Goal: Check status

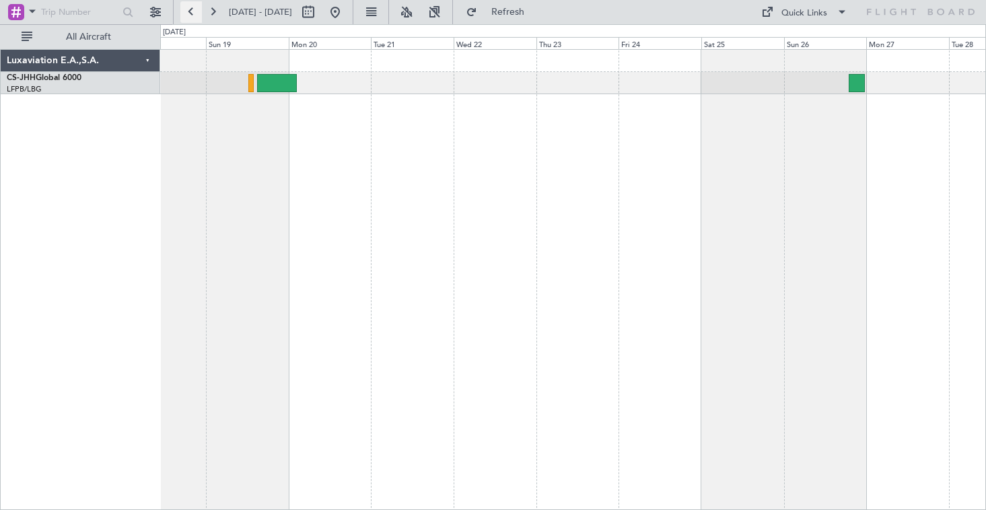
click at [195, 18] on button at bounding box center [191, 12] width 22 height 22
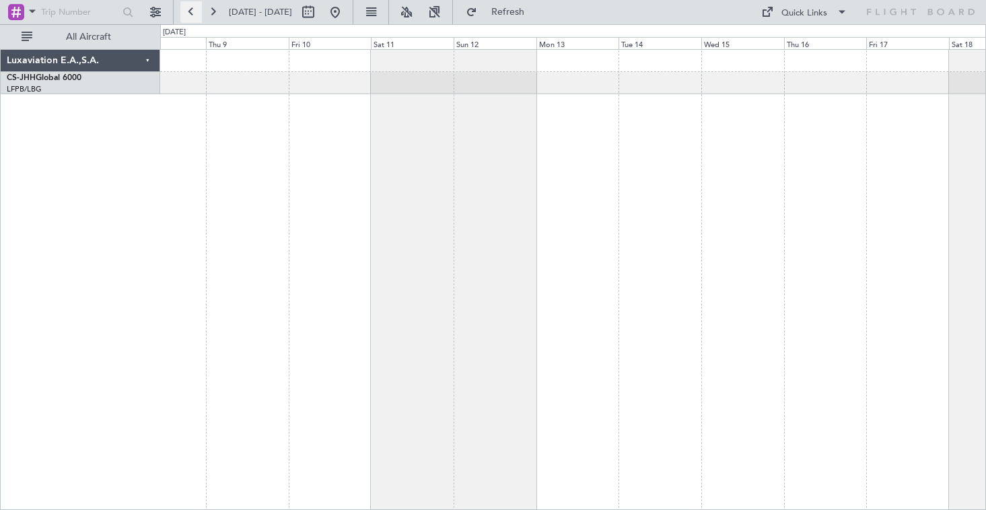
click at [195, 18] on button at bounding box center [191, 12] width 22 height 22
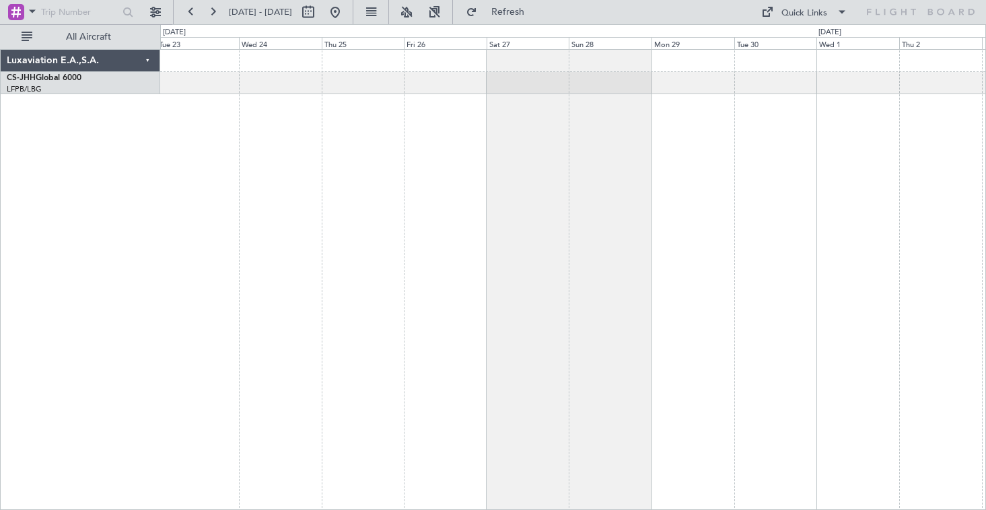
click at [780, 89] on div at bounding box center [572, 83] width 825 height 22
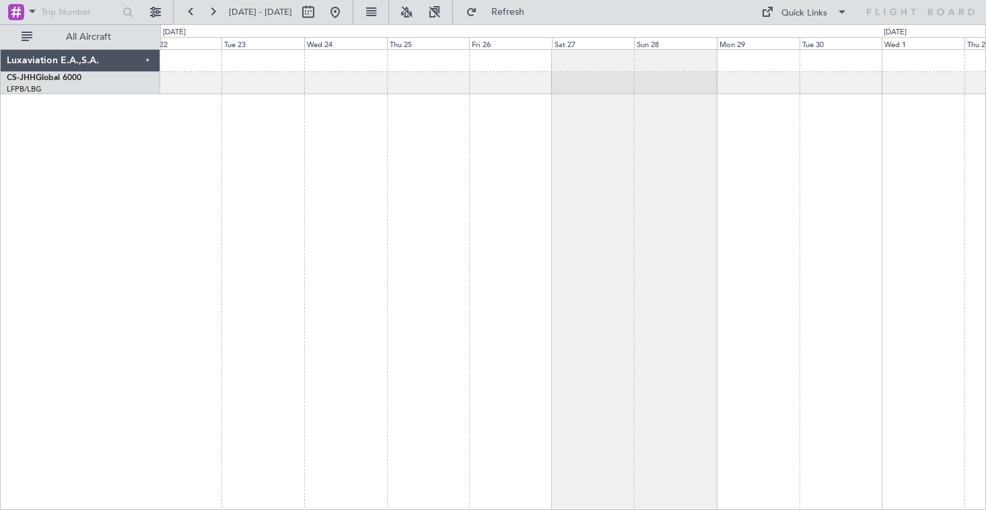
click at [735, 68] on div at bounding box center [572, 72] width 825 height 44
click at [735, 68] on div at bounding box center [572, 61] width 825 height 22
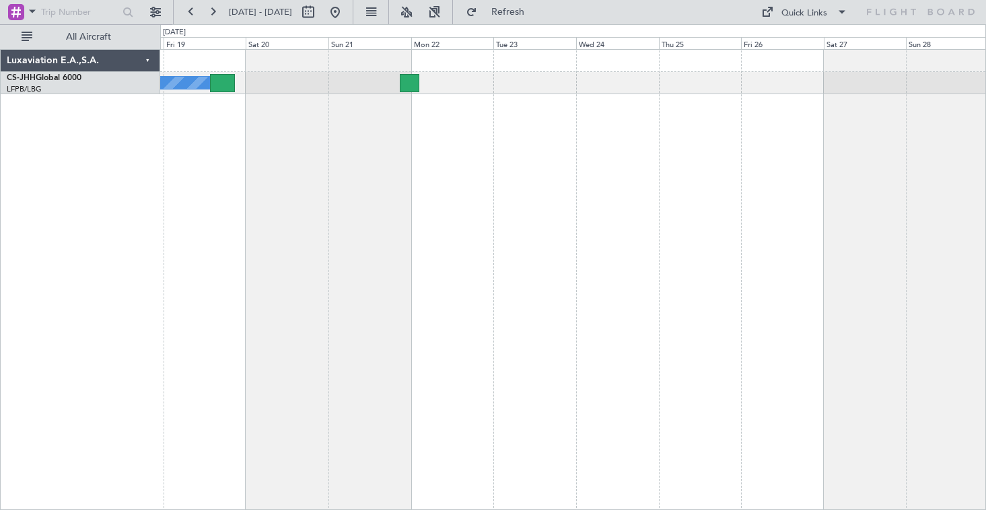
click at [685, 81] on div "Owner Planned Maint [GEOGRAPHIC_DATA] ([GEOGRAPHIC_DATA])" at bounding box center [572, 72] width 825 height 44
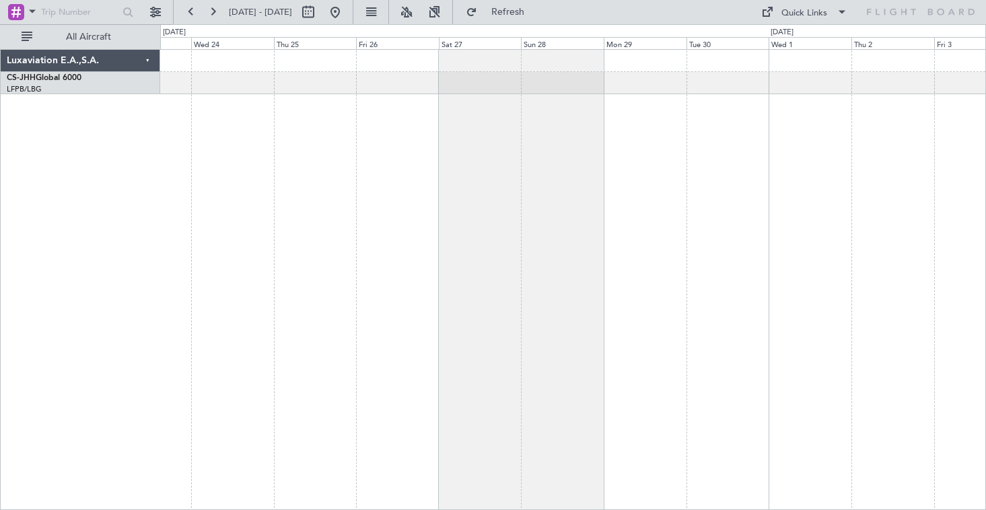
click at [463, 185] on div at bounding box center [573, 279] width 826 height 461
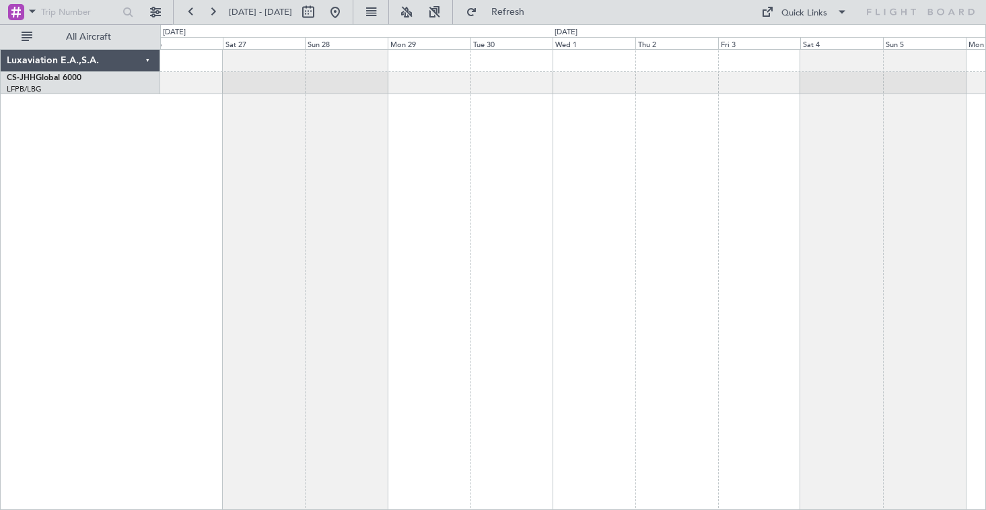
click at [516, 160] on div at bounding box center [573, 279] width 826 height 461
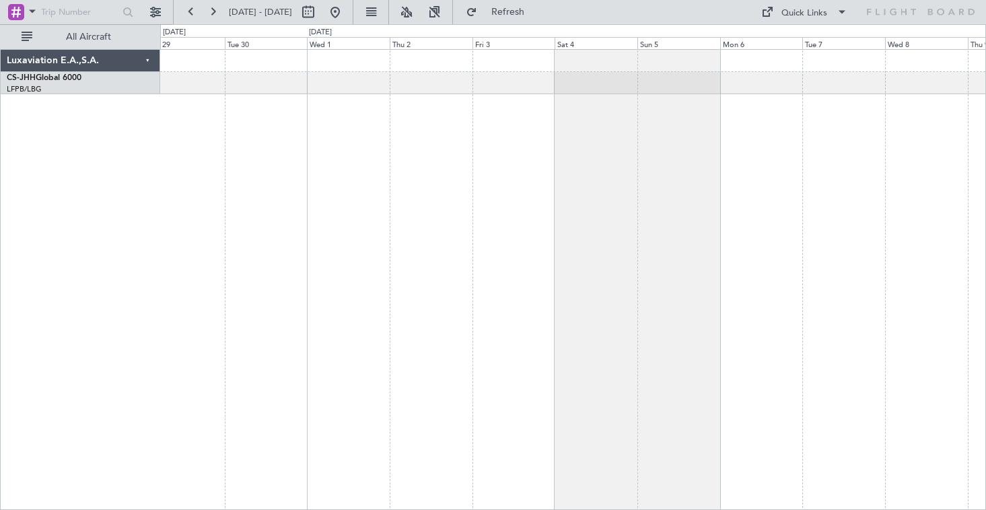
click at [494, 149] on div at bounding box center [573, 279] width 826 height 461
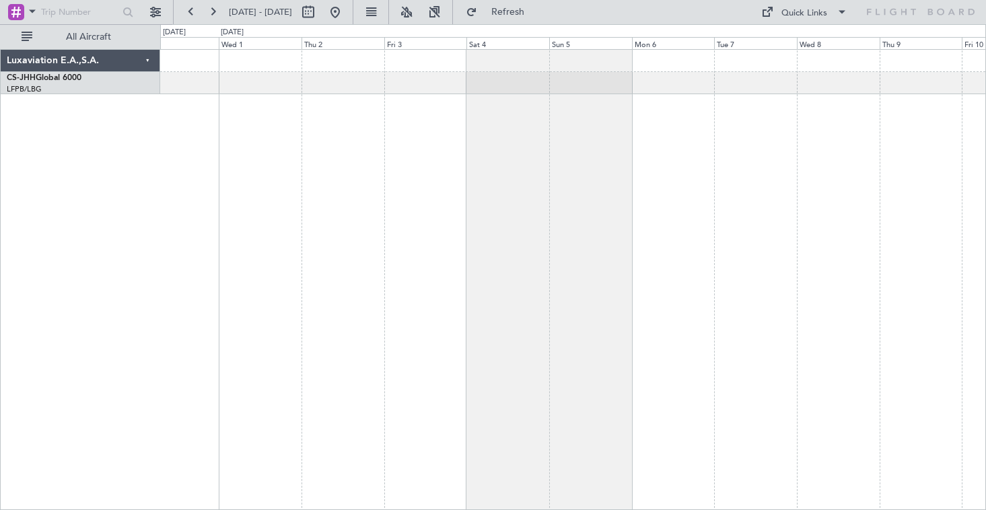
click at [562, 114] on div at bounding box center [573, 279] width 826 height 461
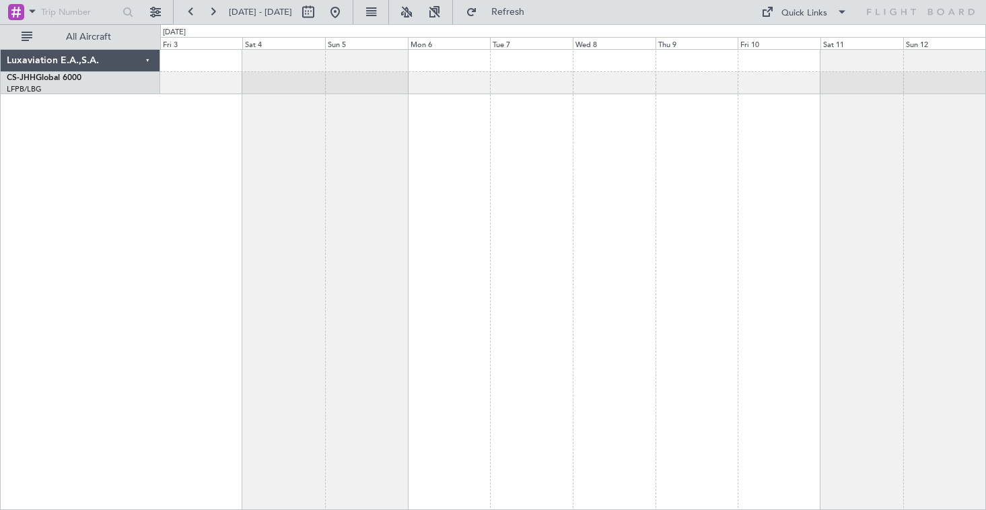
click at [629, 143] on div at bounding box center [573, 279] width 826 height 461
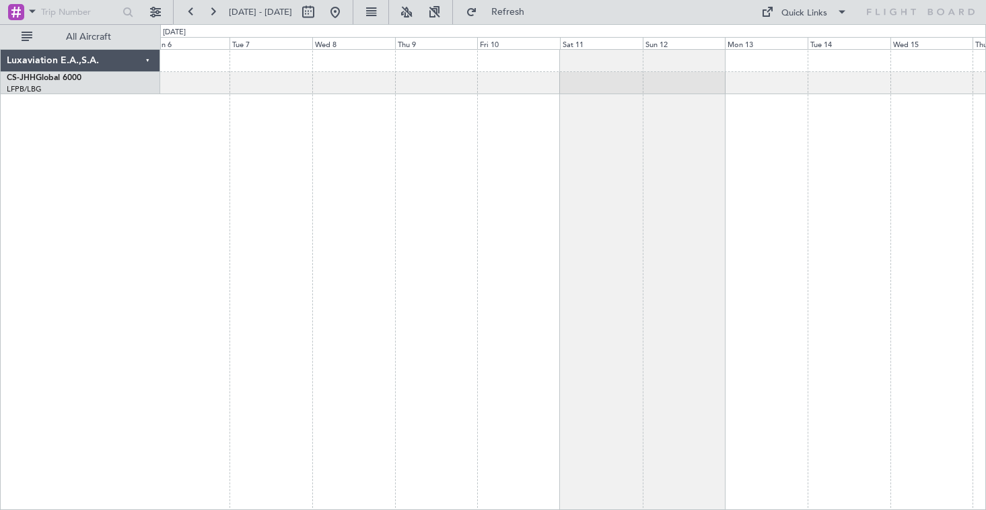
click at [565, 161] on div at bounding box center [573, 279] width 826 height 461
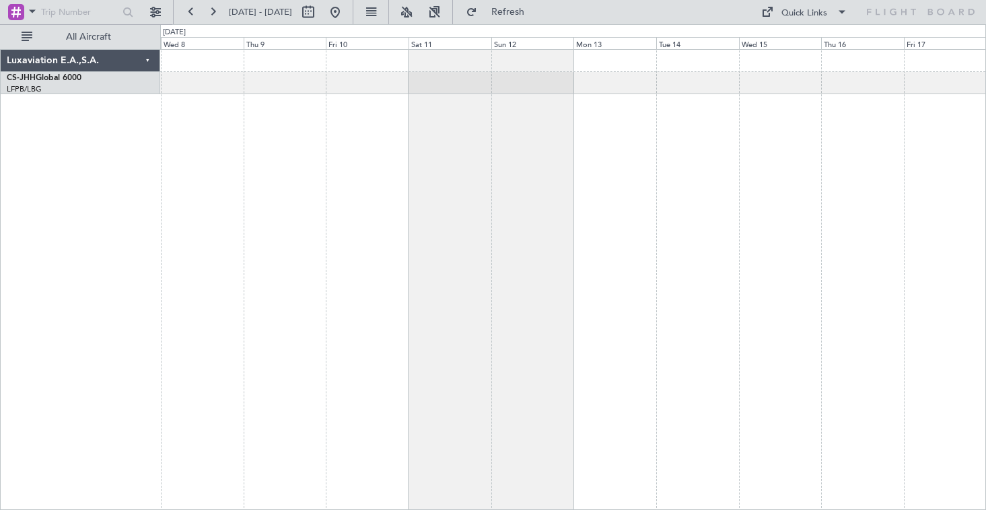
click at [562, 122] on div at bounding box center [573, 279] width 826 height 461
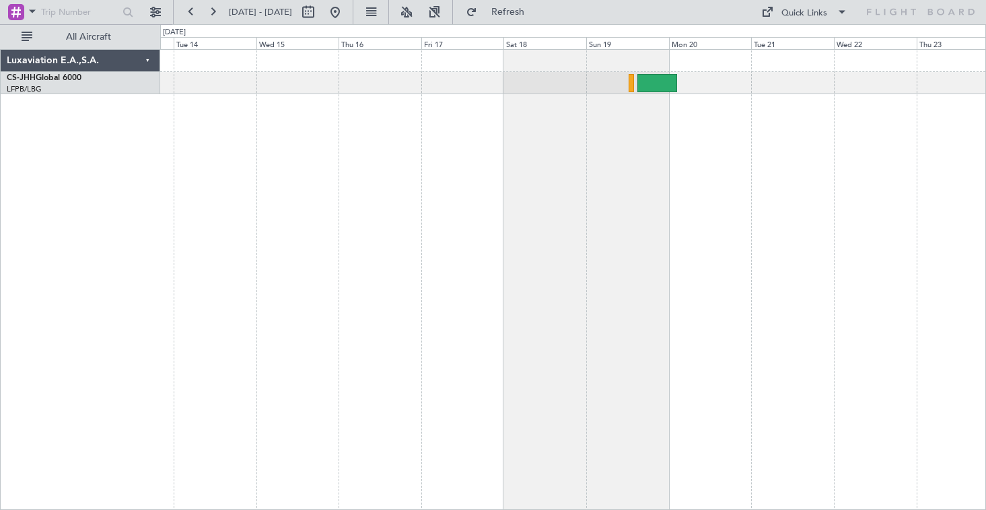
click at [501, 164] on div at bounding box center [573, 279] width 826 height 461
